Goal: Task Accomplishment & Management: Use online tool/utility

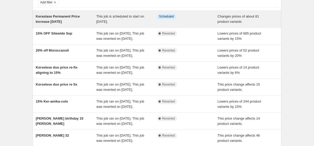
scroll to position [34, 0]
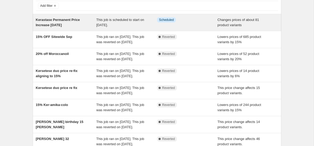
click at [63, 19] on span "Kerastase Permanent Price Increase [DATE]" at bounding box center [58, 22] width 44 height 9
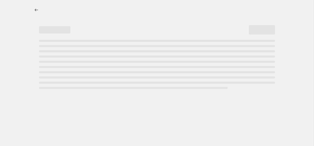
select select "vendor"
select select "product_status"
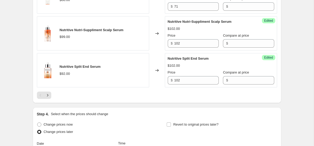
scroll to position [978, 0]
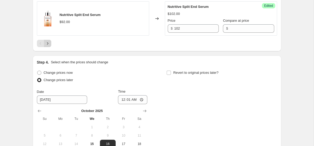
click at [48, 46] on icon "Next" at bounding box center [47, 43] width 5 height 5
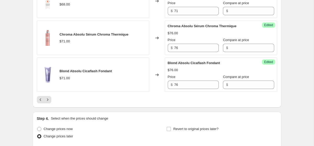
scroll to position [950, 0]
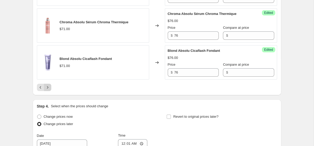
click at [50, 90] on icon "Next" at bounding box center [47, 87] width 5 height 5
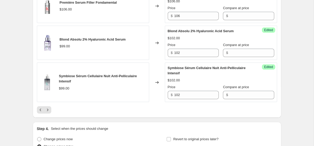
scroll to position [938, 0]
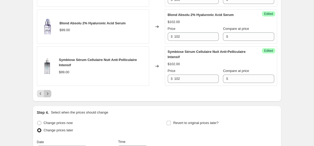
click at [47, 96] on icon "Next" at bounding box center [47, 93] width 5 height 5
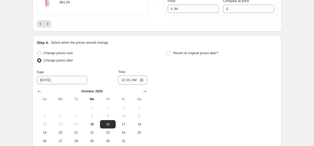
scroll to position [1005, 0]
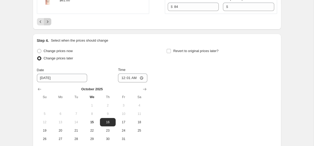
click at [48, 24] on icon "Next" at bounding box center [47, 21] width 5 height 5
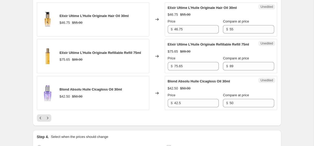
scroll to position [905, 0]
